Goal: Task Accomplishment & Management: Manage account settings

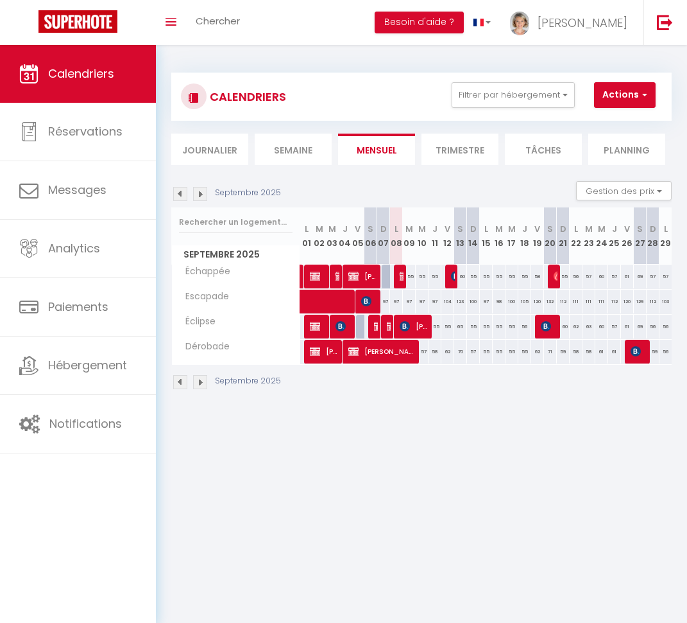
select select
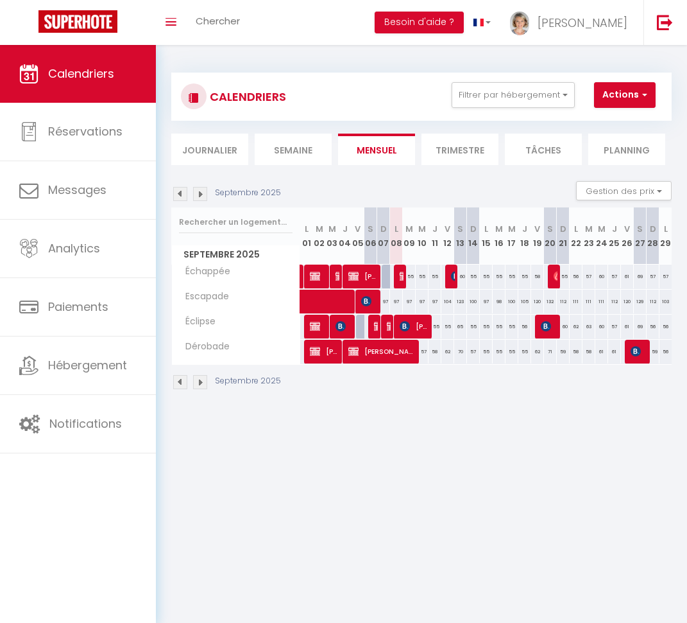
select select
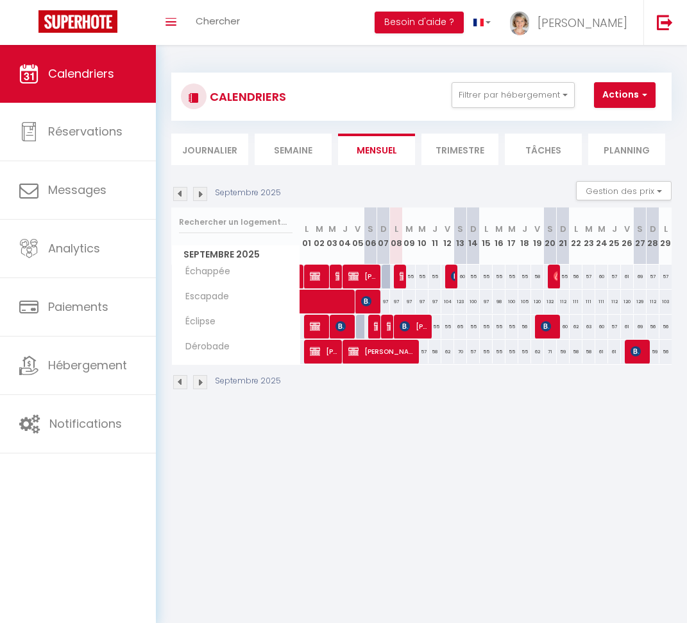
select select
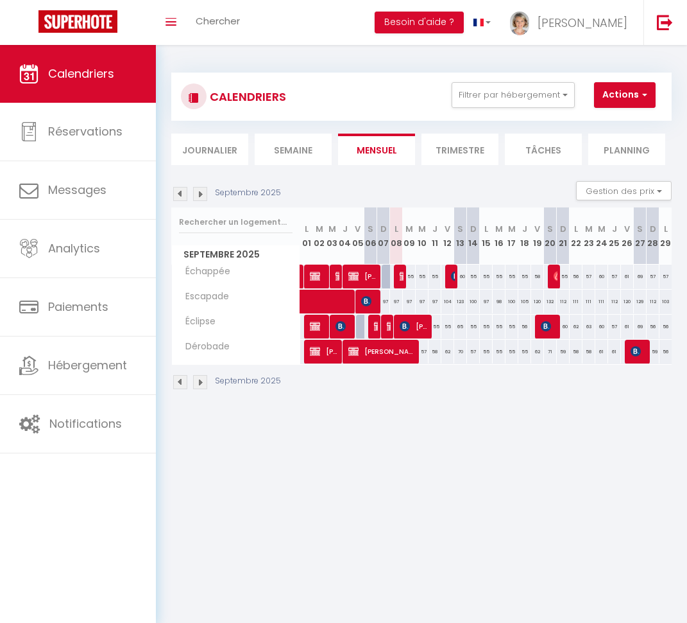
select select
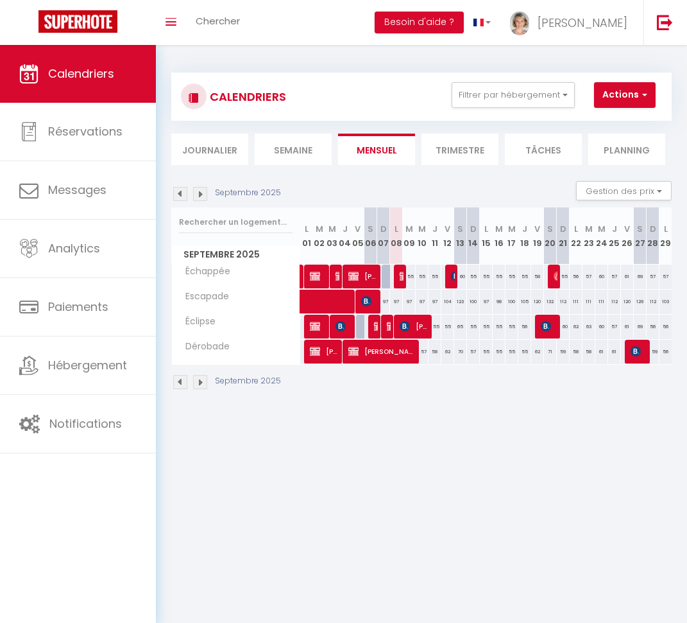
select select
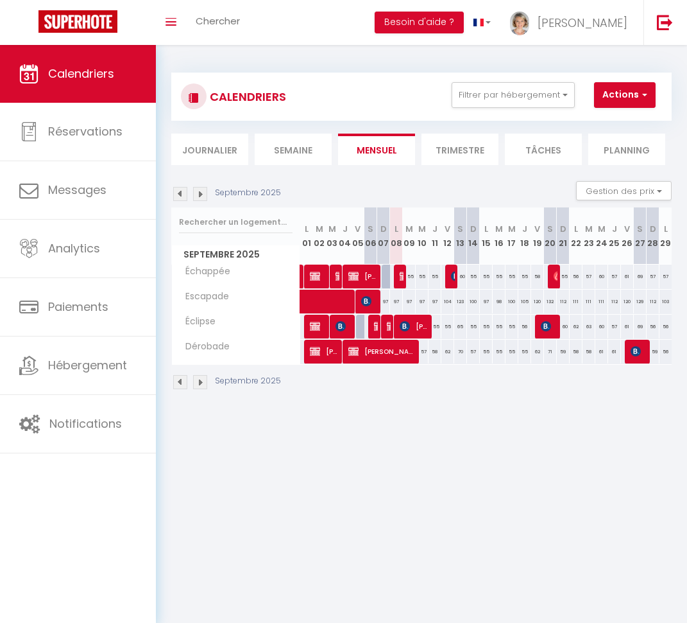
select select
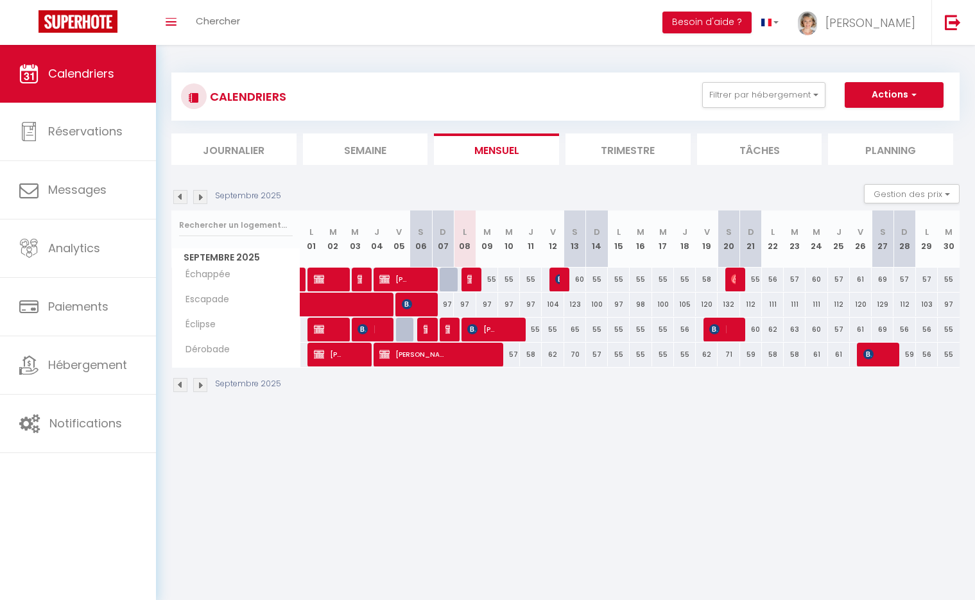
select select
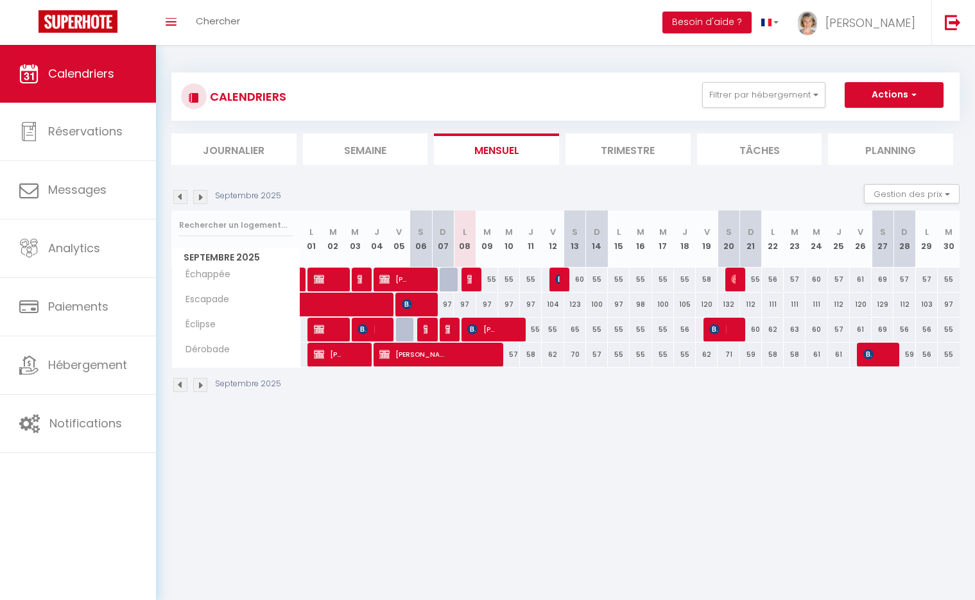
select select
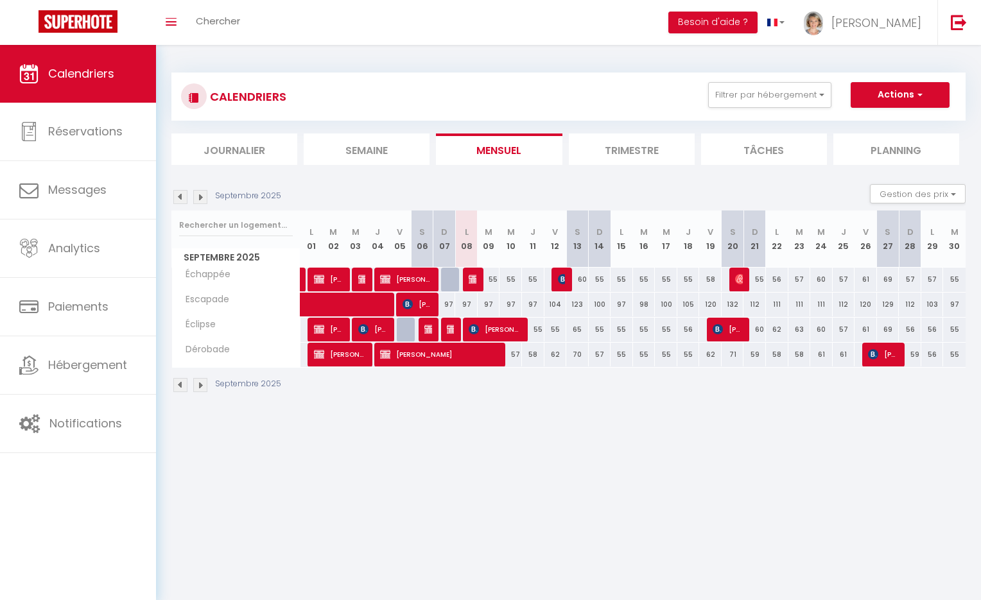
click at [505, 331] on span "[PERSON_NAME]" at bounding box center [494, 329] width 53 height 24
select select "OK"
select select "KO"
select select "0"
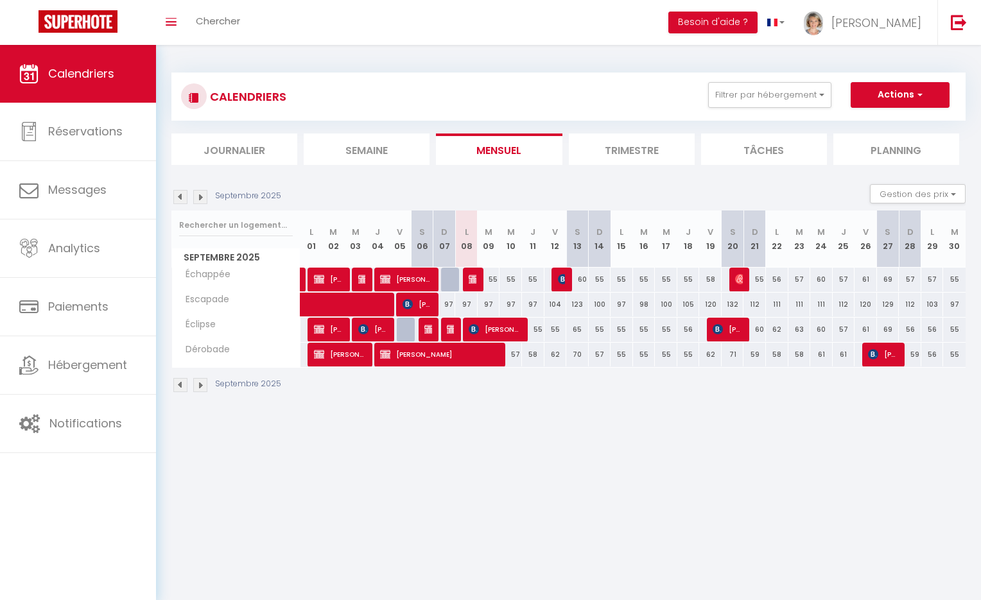
select select "1"
select select
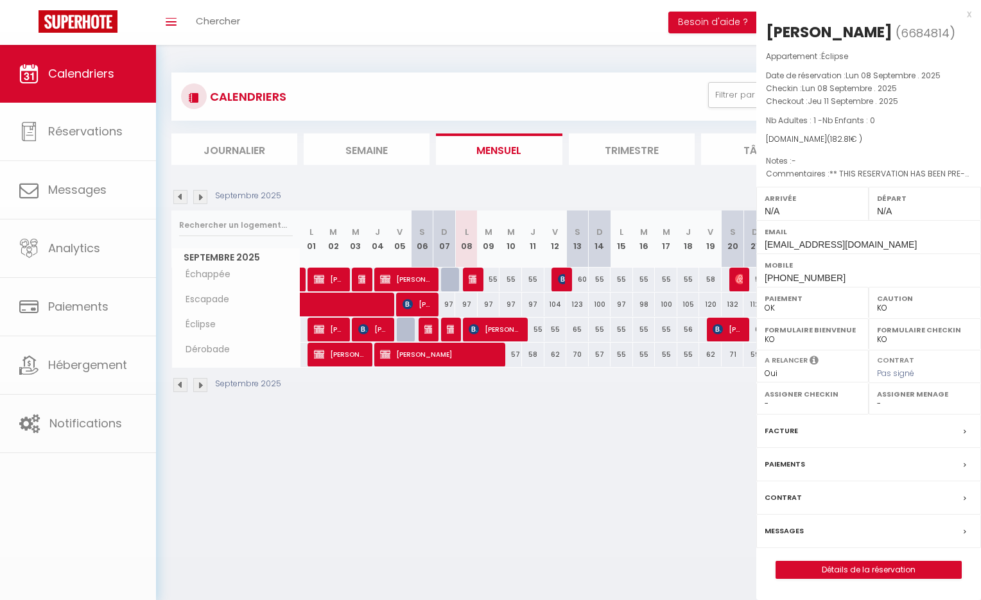
select select "21706"
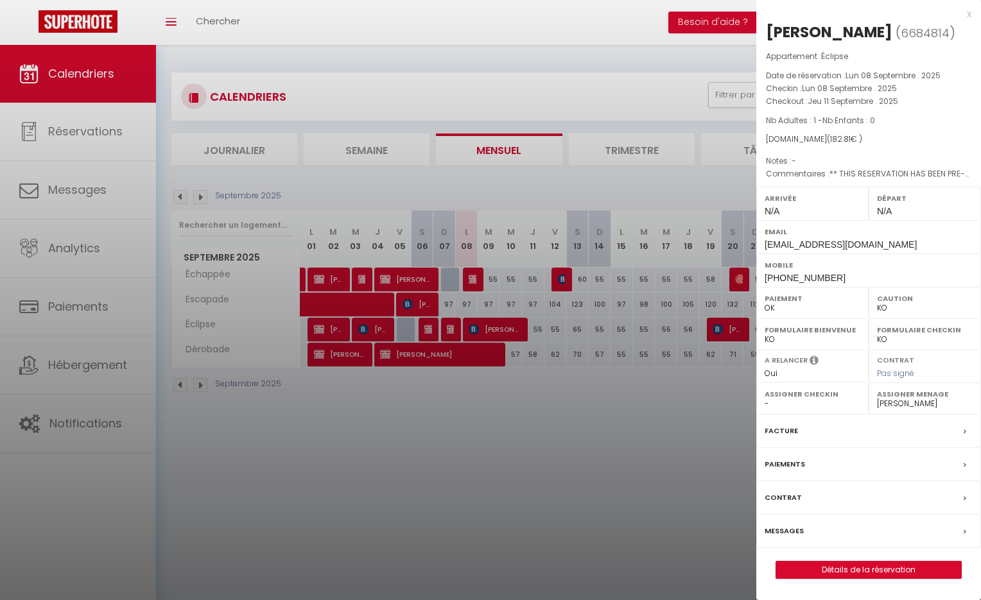
click at [409, 413] on div at bounding box center [490, 300] width 981 height 600
